Goal: Transaction & Acquisition: Purchase product/service

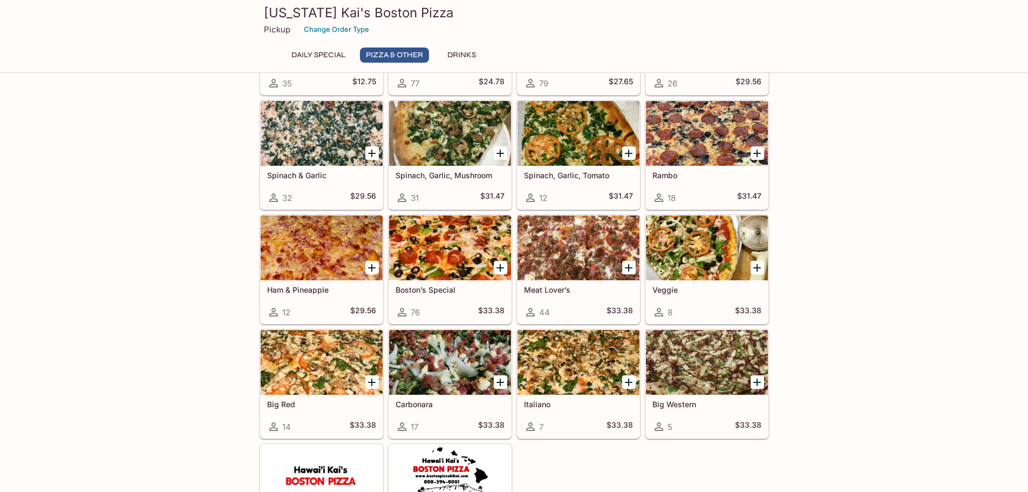
scroll to position [281, 0]
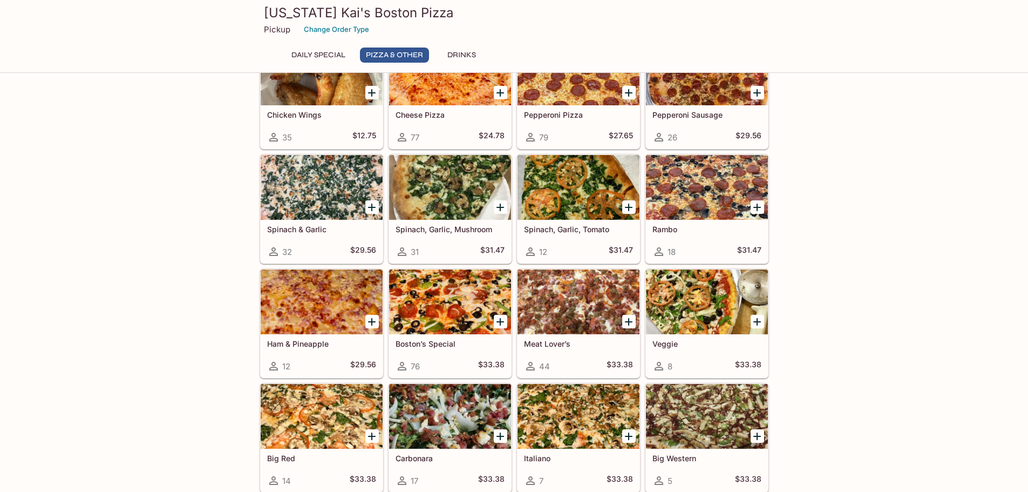
click at [441, 195] on div at bounding box center [450, 187] width 122 height 65
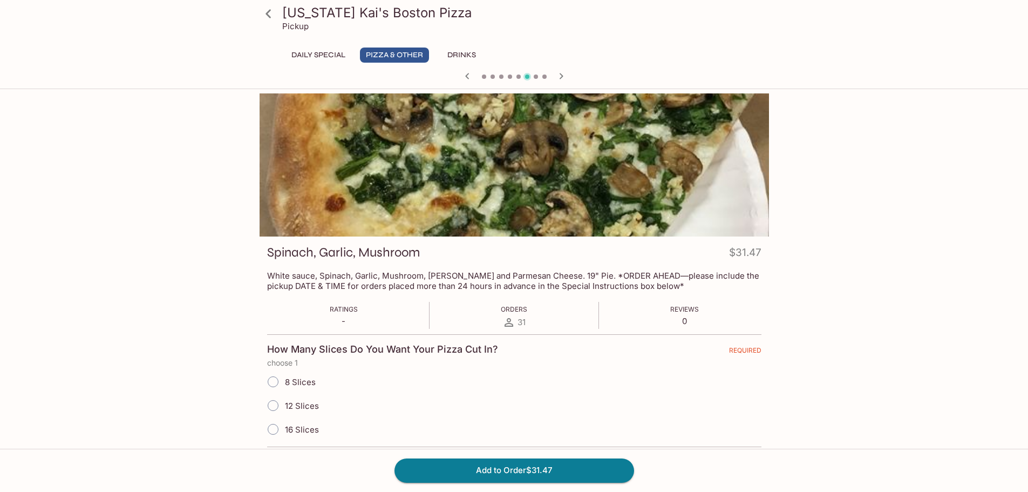
click at [268, 11] on icon at bounding box center [267, 13] width 5 height 9
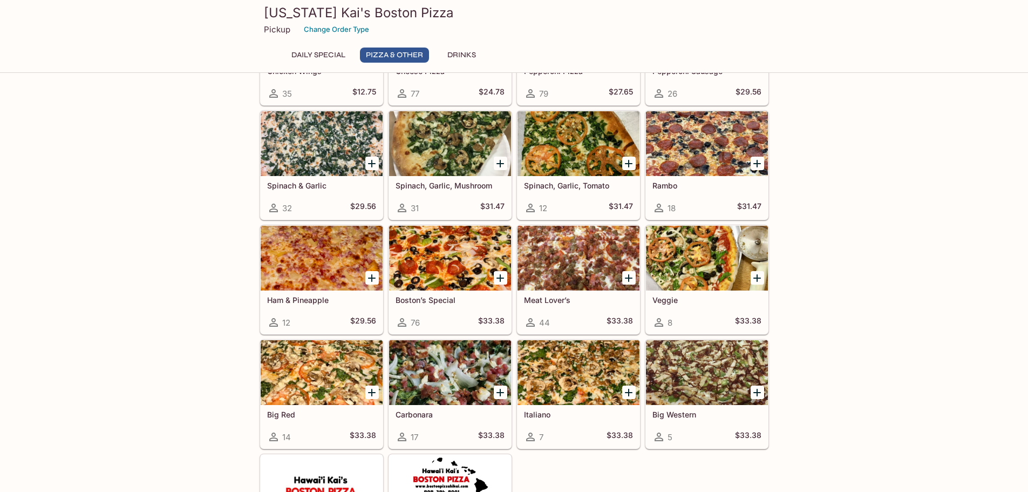
scroll to position [378, 0]
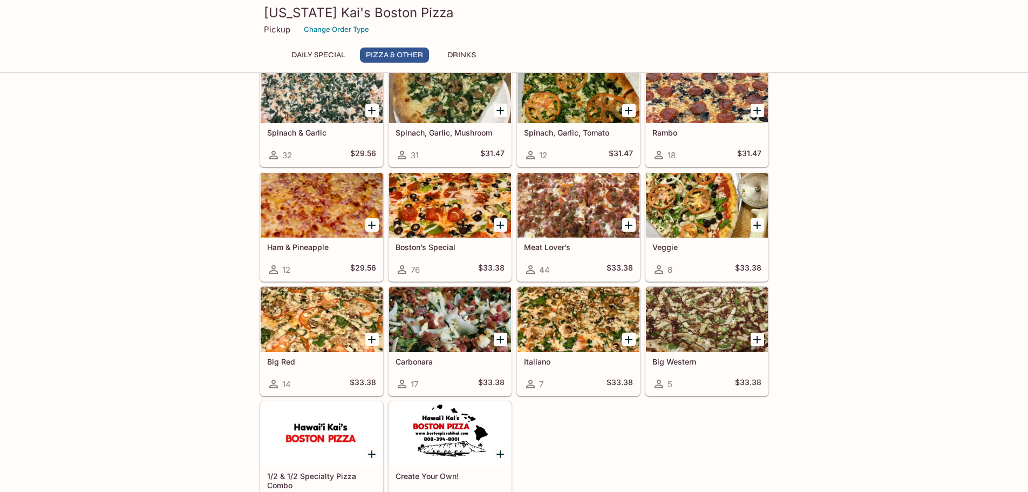
click at [324, 325] on div at bounding box center [322, 319] width 122 height 65
